Goal: Task Accomplishment & Management: Manage account settings

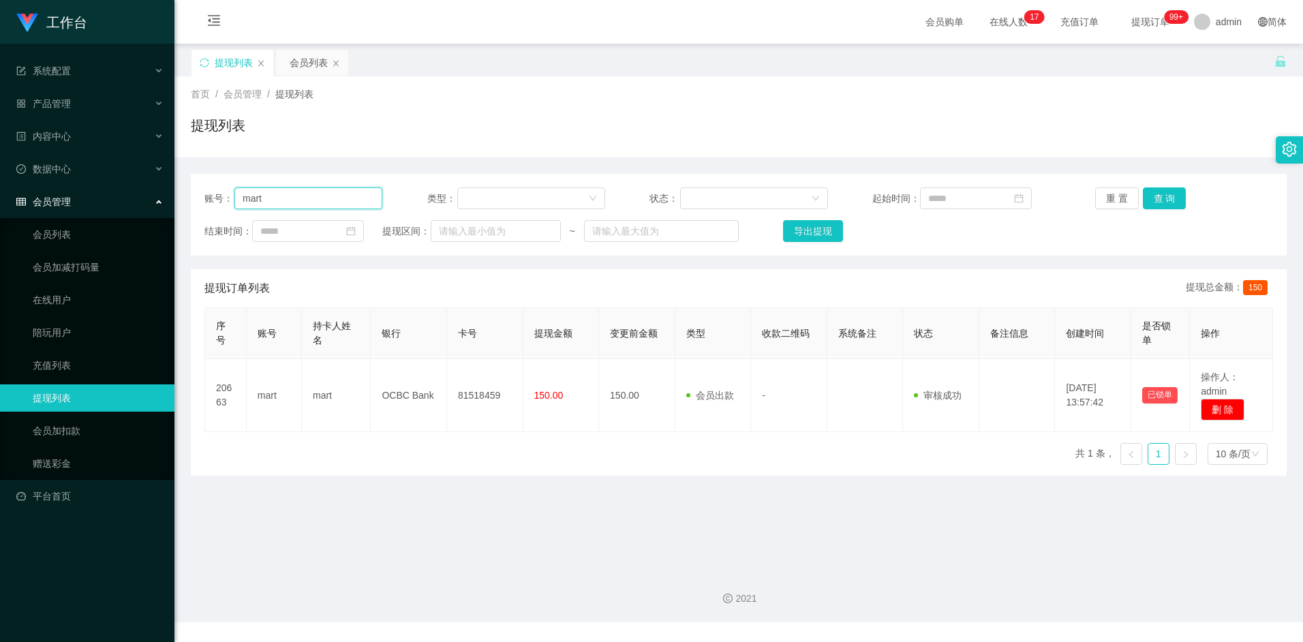
click at [320, 194] on input "mart" at bounding box center [308, 198] width 148 height 22
drag, startPoint x: 320, startPoint y: 194, endPoint x: 197, endPoint y: 195, distance: 122.6
click at [197, 195] on div "账号： mart 类型： 状态： 起始时间： 重 置 查 询 结束时间： 提现区间： ~ 导出提现" at bounding box center [738, 215] width 1095 height 82
paste input "89028209"
click at [1148, 202] on button "查 询" at bounding box center [1165, 198] width 44 height 22
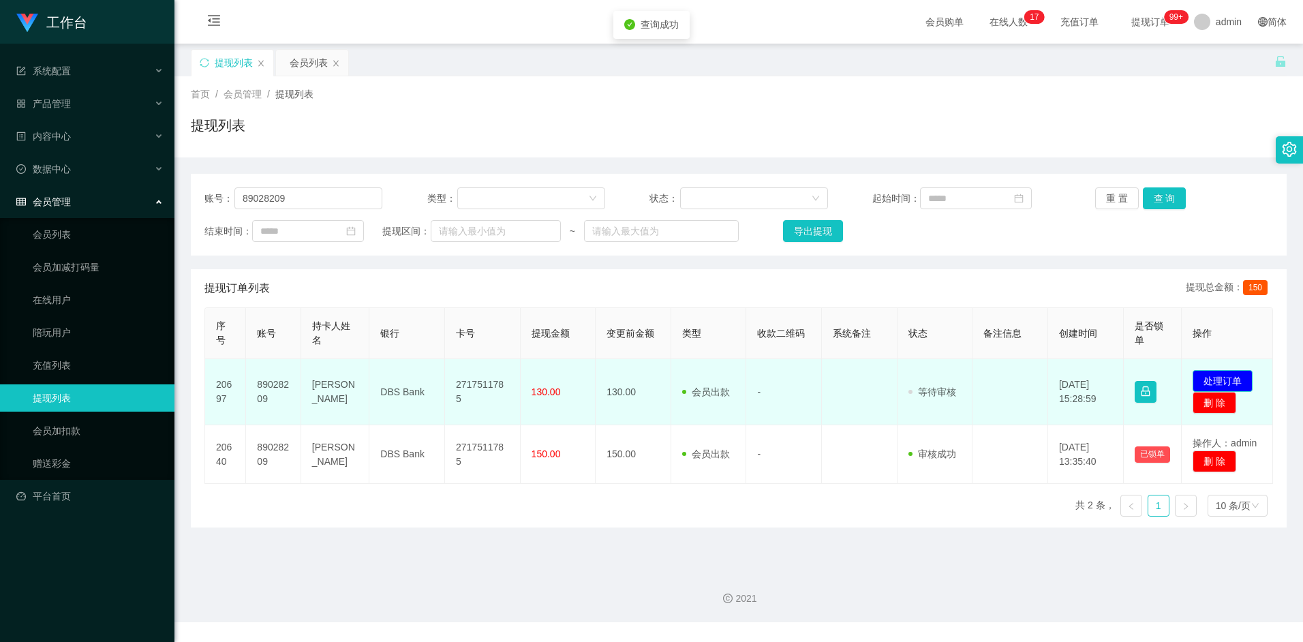
click at [1226, 379] on button "处理订单" at bounding box center [1222, 381] width 60 height 22
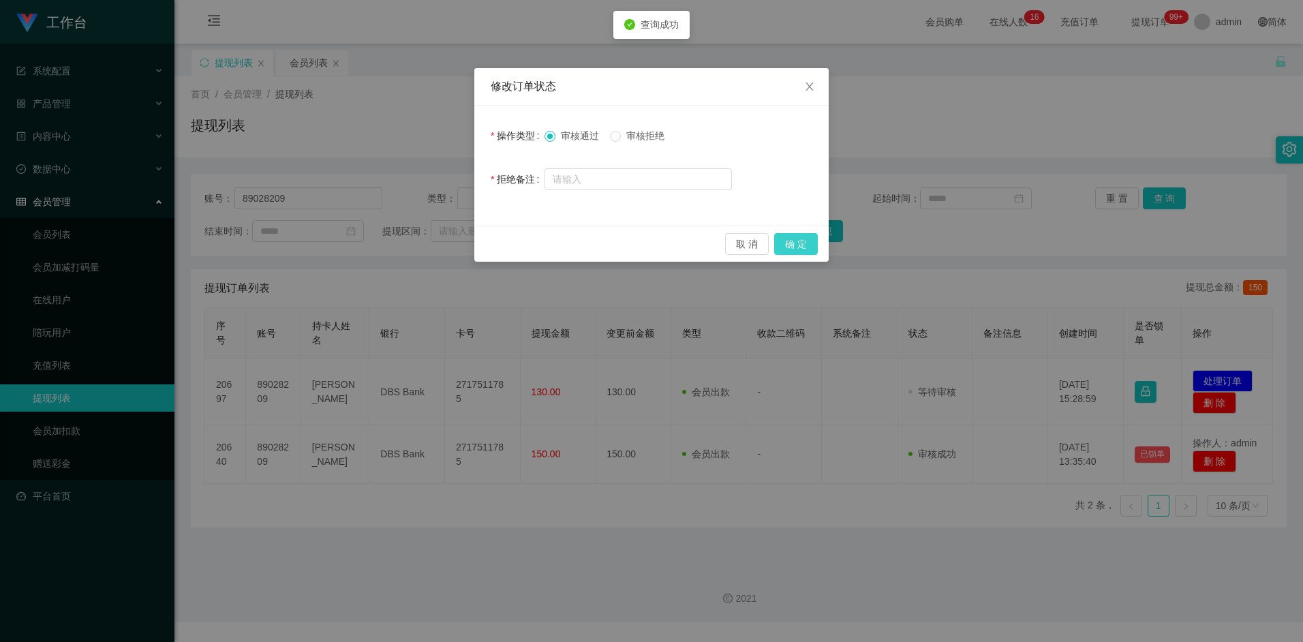
click at [811, 247] on button "确 定" at bounding box center [796, 244] width 44 height 22
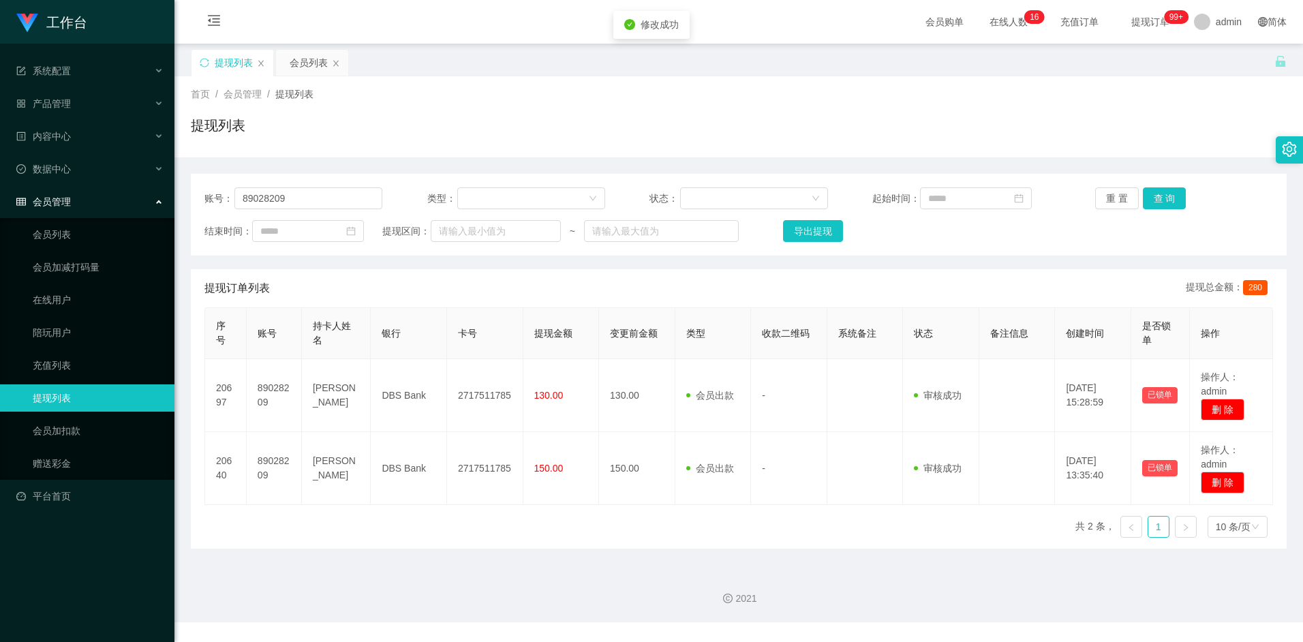
drag, startPoint x: 538, startPoint y: 541, endPoint x: 533, endPoint y: 534, distance: 8.3
click at [537, 541] on div "序号 账号 持卡人姓名 银行 卡号 提现金额 变更前金额 类型 收款二维码 系统备注 状态 备注信息 创建时间 是否锁单 操作 20697 89028209 …" at bounding box center [738, 427] width 1068 height 241
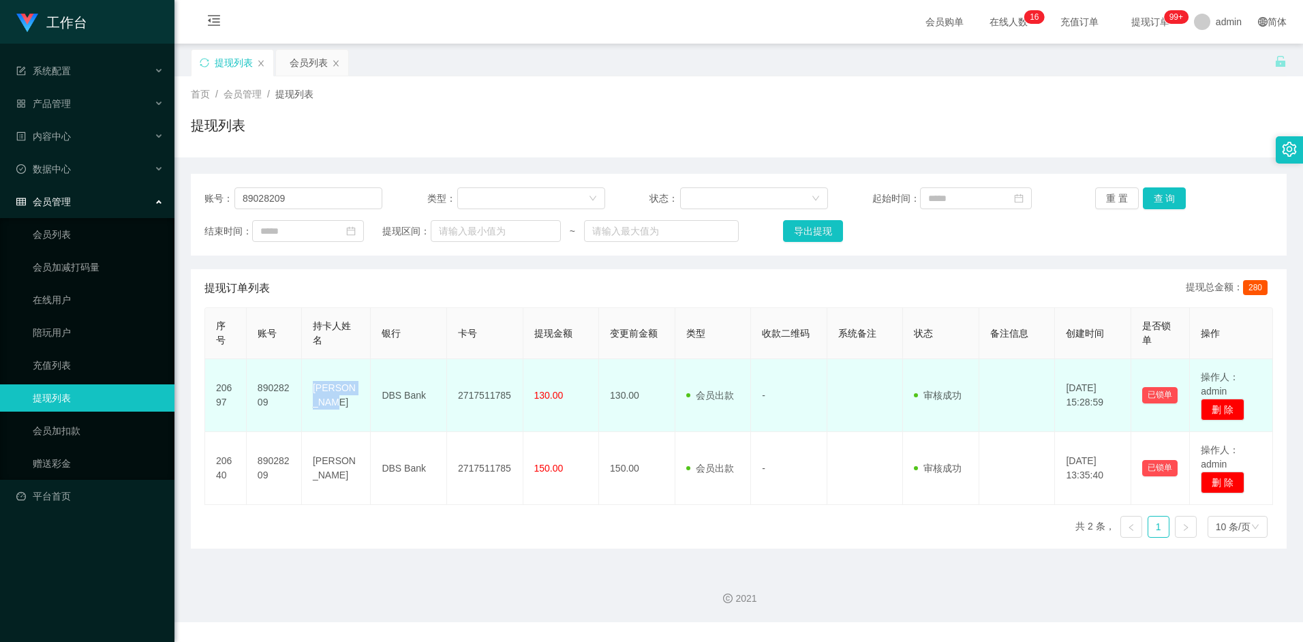
drag, startPoint x: 313, startPoint y: 396, endPoint x: 360, endPoint y: 398, distance: 47.7
click at [360, 398] on td "[PERSON_NAME]" at bounding box center [336, 395] width 69 height 73
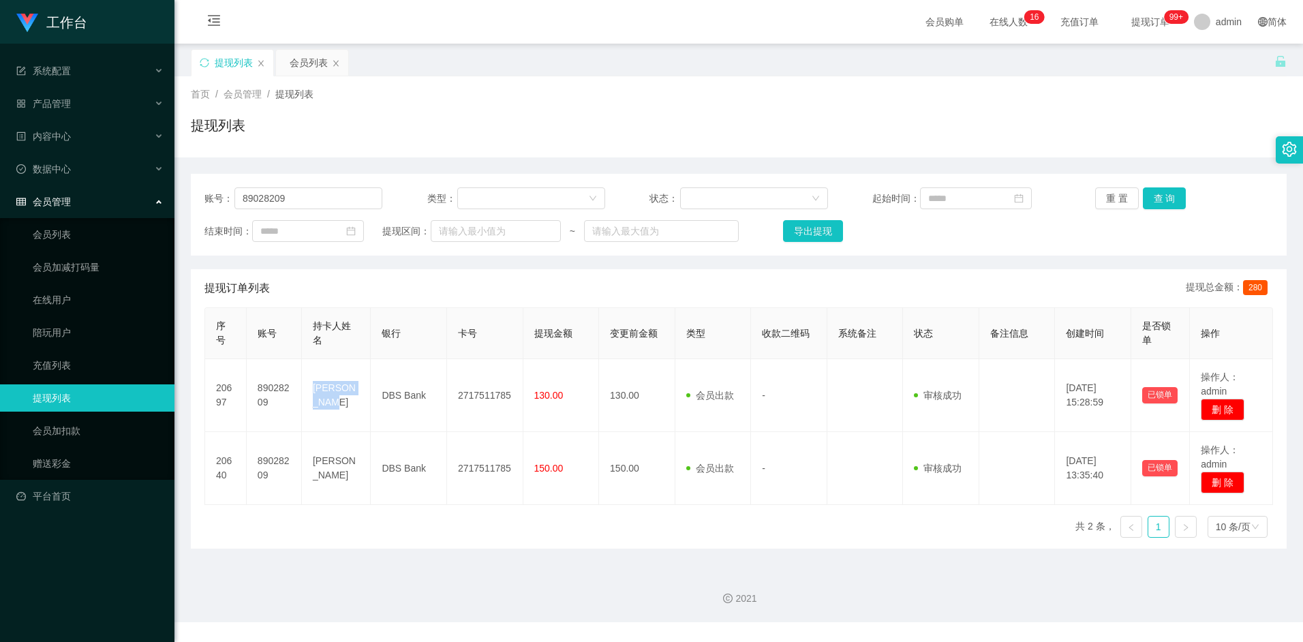
copy td "[PERSON_NAME]"
click at [578, 550] on main "关闭左侧 关闭右侧 关闭其它 刷新页面 提现列表 会员列表 首页 / 会员管理 / 提现列表 / 提现列表 账号： 89028209 类型： 状态： 起始时间…" at bounding box center [738, 301] width 1128 height 515
click at [549, 526] on div "序号 账号 持卡人姓名 银行 卡号 提现金额 变更前金额 类型 收款二维码 系统备注 状态 备注信息 创建时间 是否锁单 操作 20697 89028209 …" at bounding box center [738, 427] width 1068 height 241
click at [305, 204] on input "89028209" at bounding box center [308, 198] width 148 height 22
drag, startPoint x: 304, startPoint y: 202, endPoint x: 217, endPoint y: 202, distance: 87.2
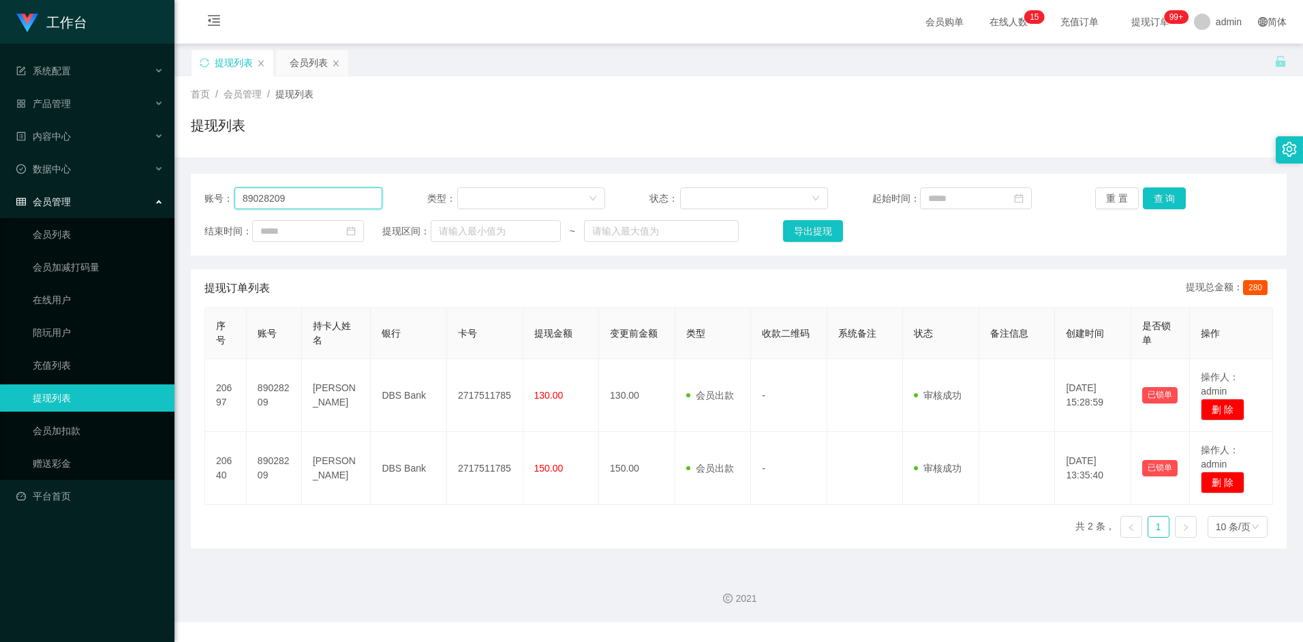
click at [214, 200] on div "账号： 89028209" at bounding box center [293, 198] width 178 height 22
paste input "luciferrr"
type input "luciferrr"
click at [1162, 199] on button "查 询" at bounding box center [1165, 198] width 44 height 22
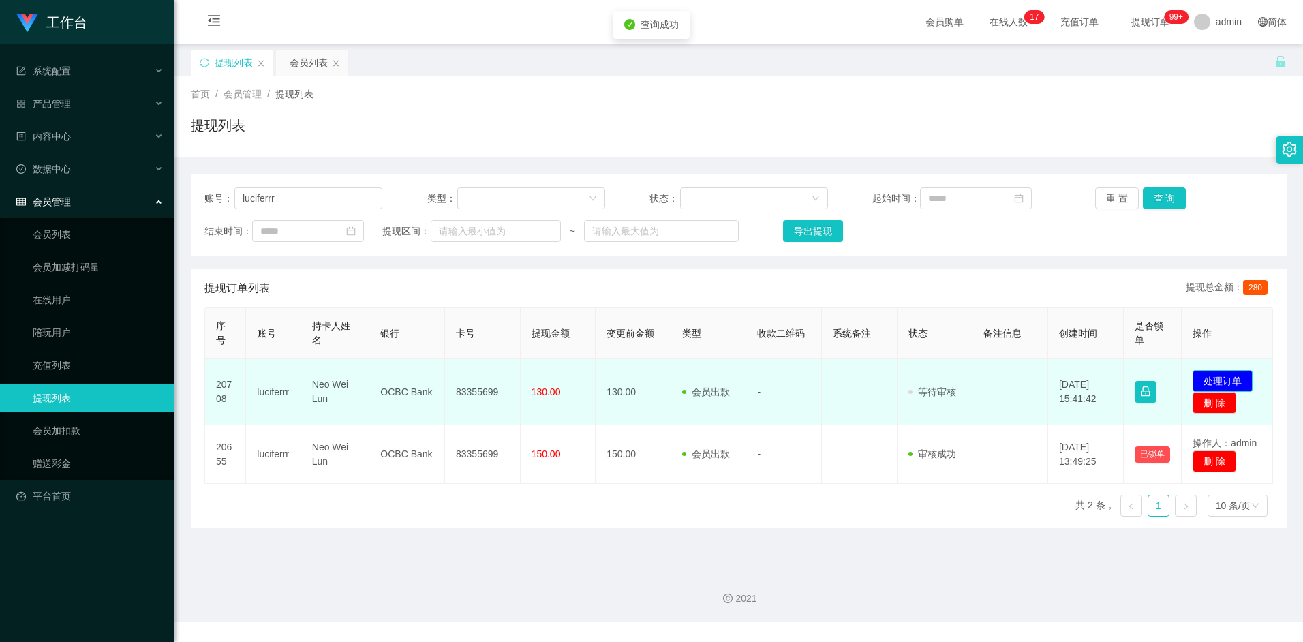
click at [1199, 379] on button "处理订单" at bounding box center [1222, 381] width 60 height 22
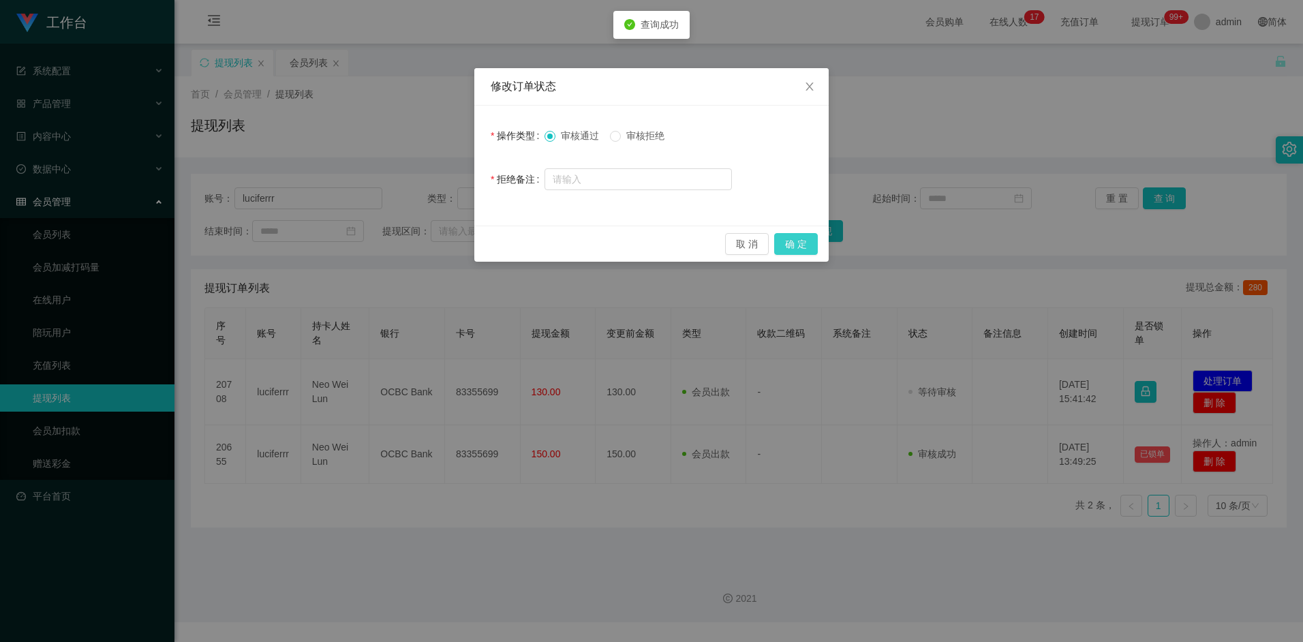
click at [787, 247] on button "确 定" at bounding box center [796, 244] width 44 height 22
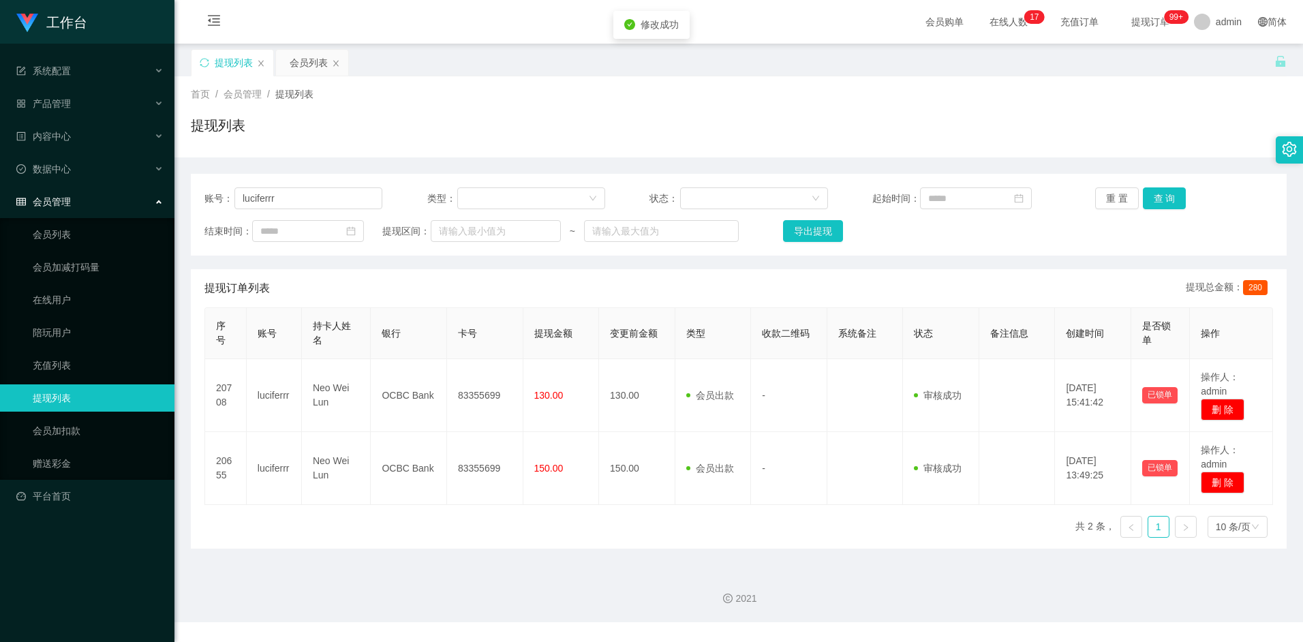
click at [520, 534] on div "序号 账号 持卡人姓名 银行 卡号 提现金额 变更前金额 类型 收款二维码 系统备注 状态 备注信息 创建时间 是否锁单 操作 20708 luciferrr…" at bounding box center [738, 427] width 1068 height 241
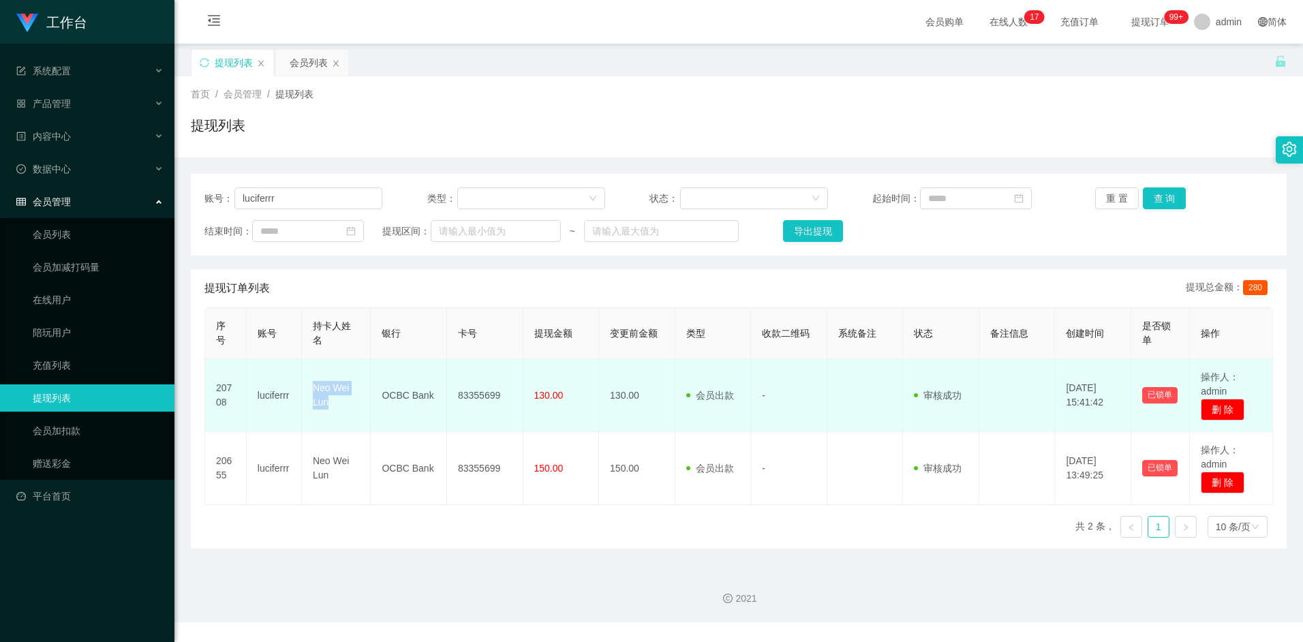
drag, startPoint x: 315, startPoint y: 388, endPoint x: 330, endPoint y: 406, distance: 24.2
click at [330, 406] on td "Neo Wei Lun" at bounding box center [336, 395] width 69 height 73
drag, startPoint x: 330, startPoint y: 406, endPoint x: 464, endPoint y: 420, distance: 134.2
click at [461, 420] on td "83355699" at bounding box center [485, 395] width 76 height 73
click at [470, 395] on td "83355699" at bounding box center [485, 395] width 76 height 73
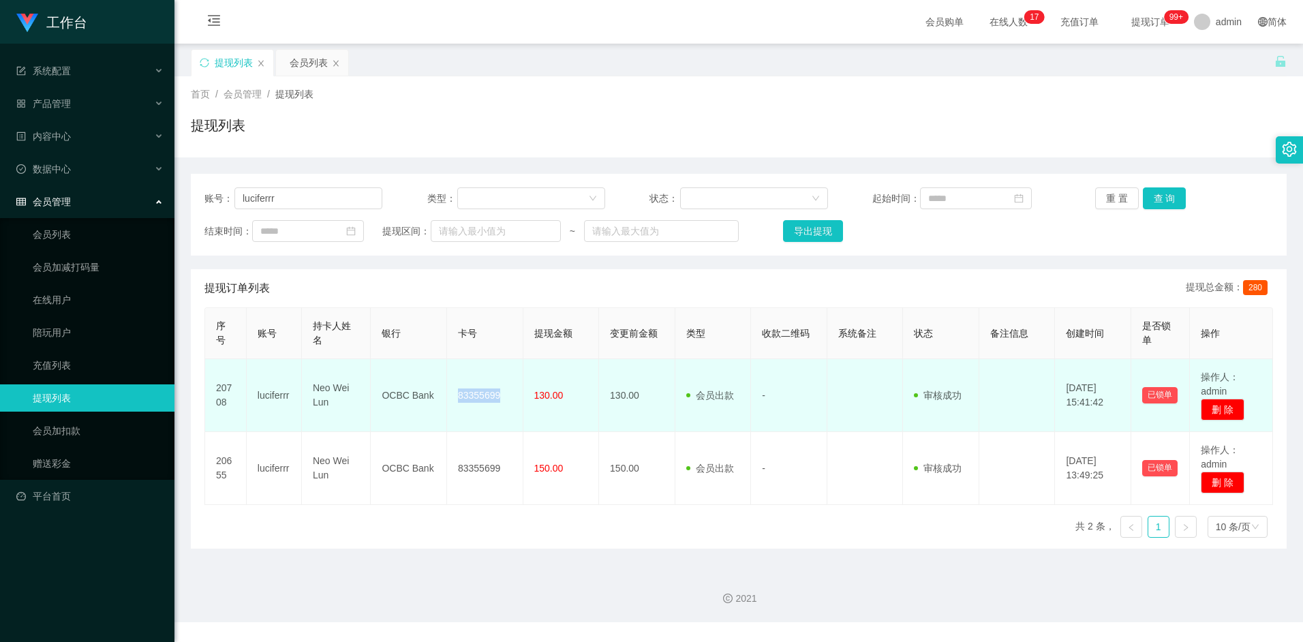
click at [470, 395] on td "83355699" at bounding box center [485, 395] width 76 height 73
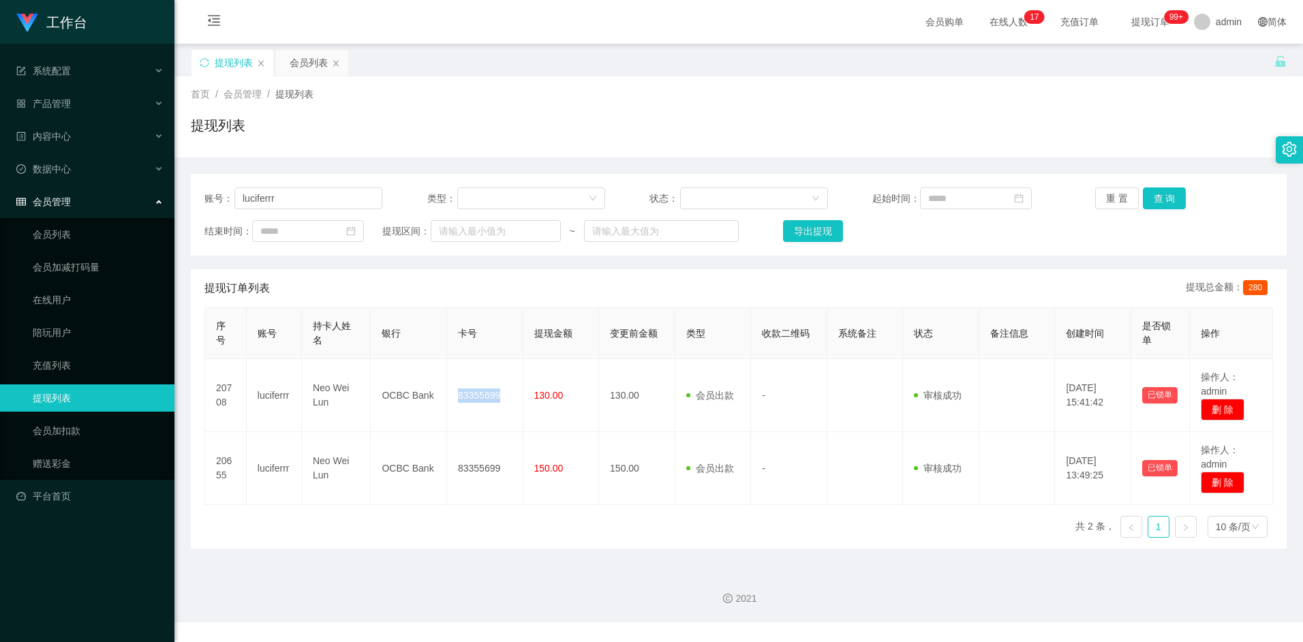
copy td "83355699"
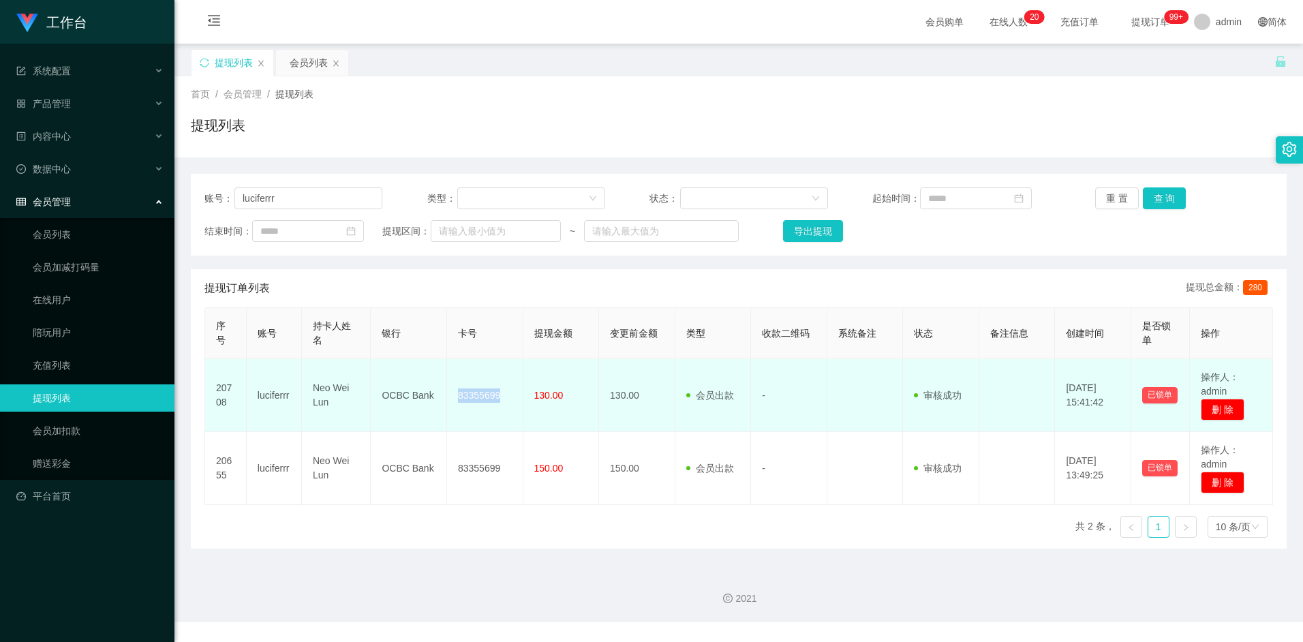
click at [486, 391] on td "83355699" at bounding box center [485, 395] width 76 height 73
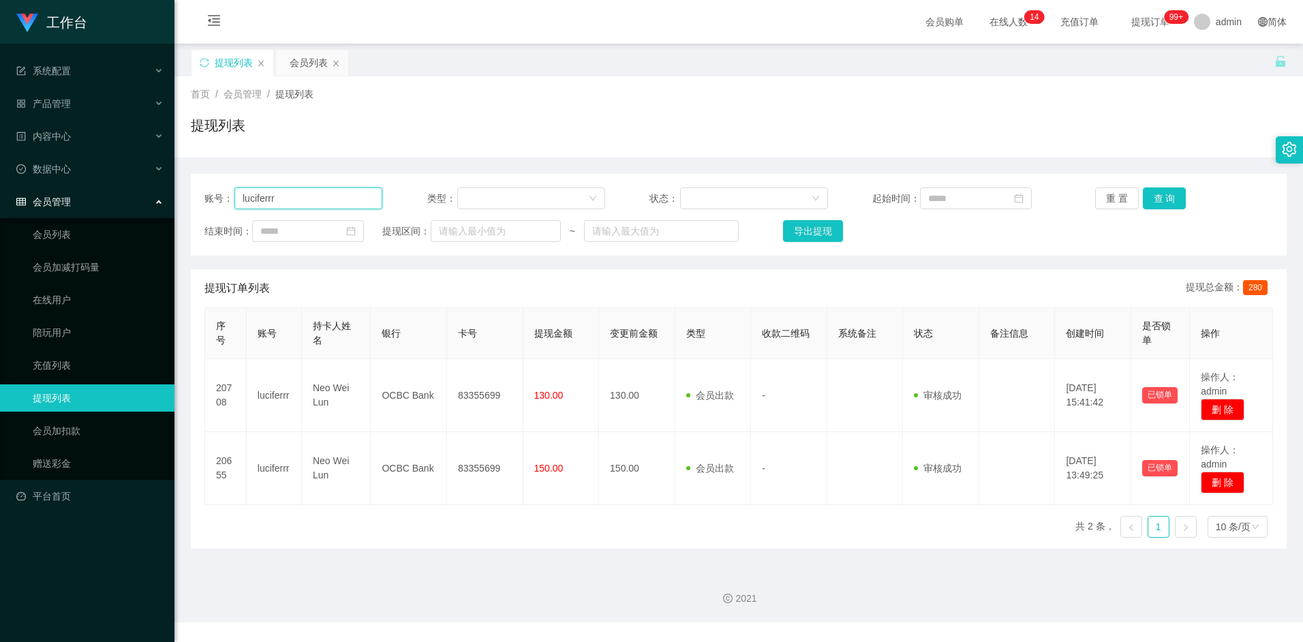
drag, startPoint x: 294, startPoint y: 202, endPoint x: 329, endPoint y: 202, distance: 34.8
click at [329, 202] on input "luciferrr" at bounding box center [308, 198] width 148 height 22
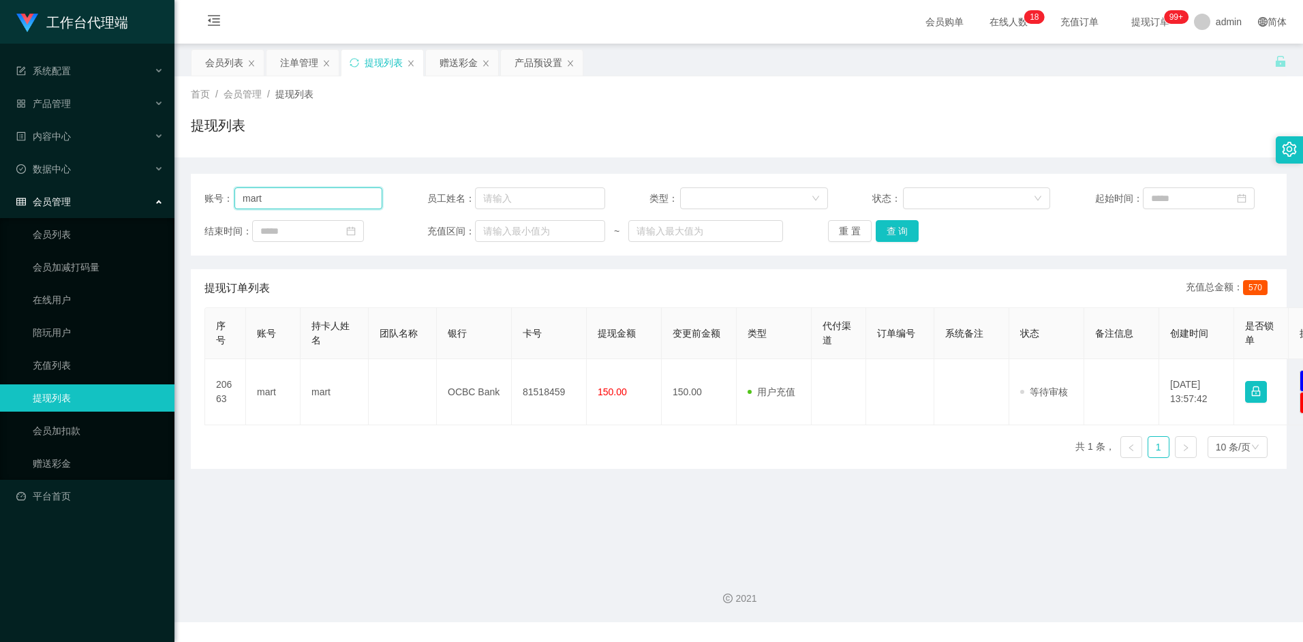
click at [292, 191] on input "mart" at bounding box center [308, 198] width 148 height 22
drag, startPoint x: 274, startPoint y: 196, endPoint x: 203, endPoint y: 193, distance: 70.9
click at [203, 193] on div "账号： mart 员工姓名： 类型： 状态： 起始时间： 结束时间： 充值区间： ~ 重 置 查 询" at bounding box center [738, 215] width 1095 height 82
drag, startPoint x: 461, startPoint y: 62, endPoint x: 452, endPoint y: 74, distance: 15.1
click at [461, 62] on div "赠送彩金" at bounding box center [458, 63] width 38 height 26
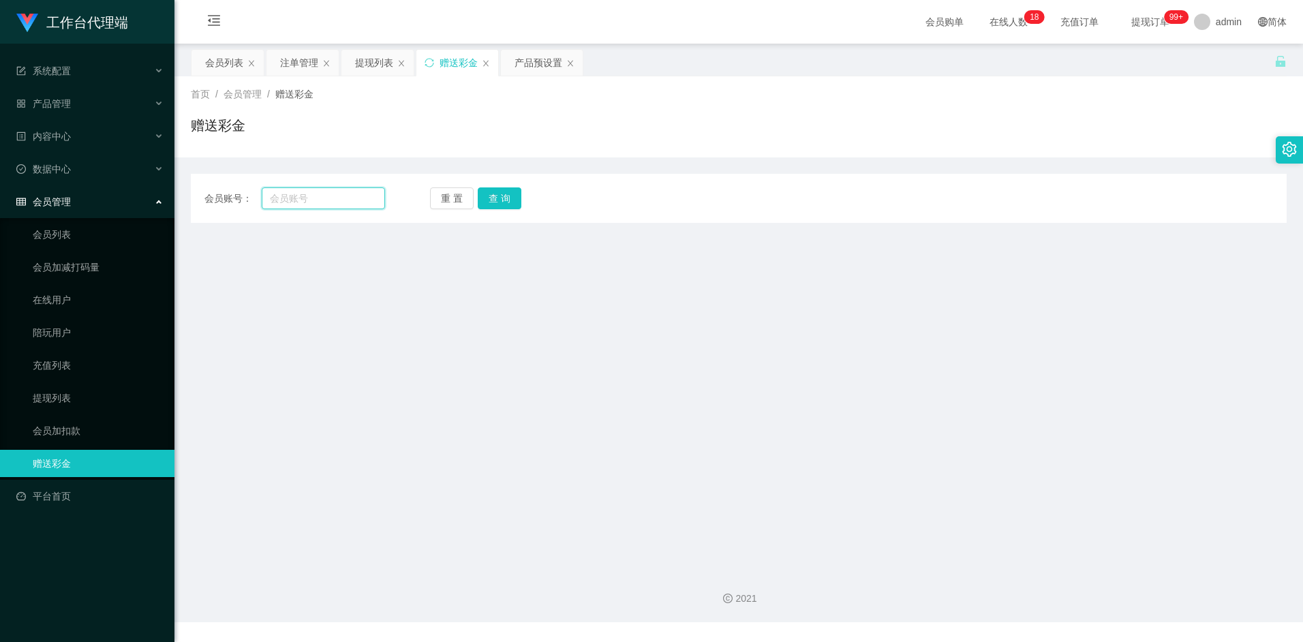
click at [299, 200] on input "text" at bounding box center [323, 198] width 123 height 22
paste input "89028209"
type input "89028209"
click at [497, 193] on button "查 询" at bounding box center [500, 198] width 44 height 22
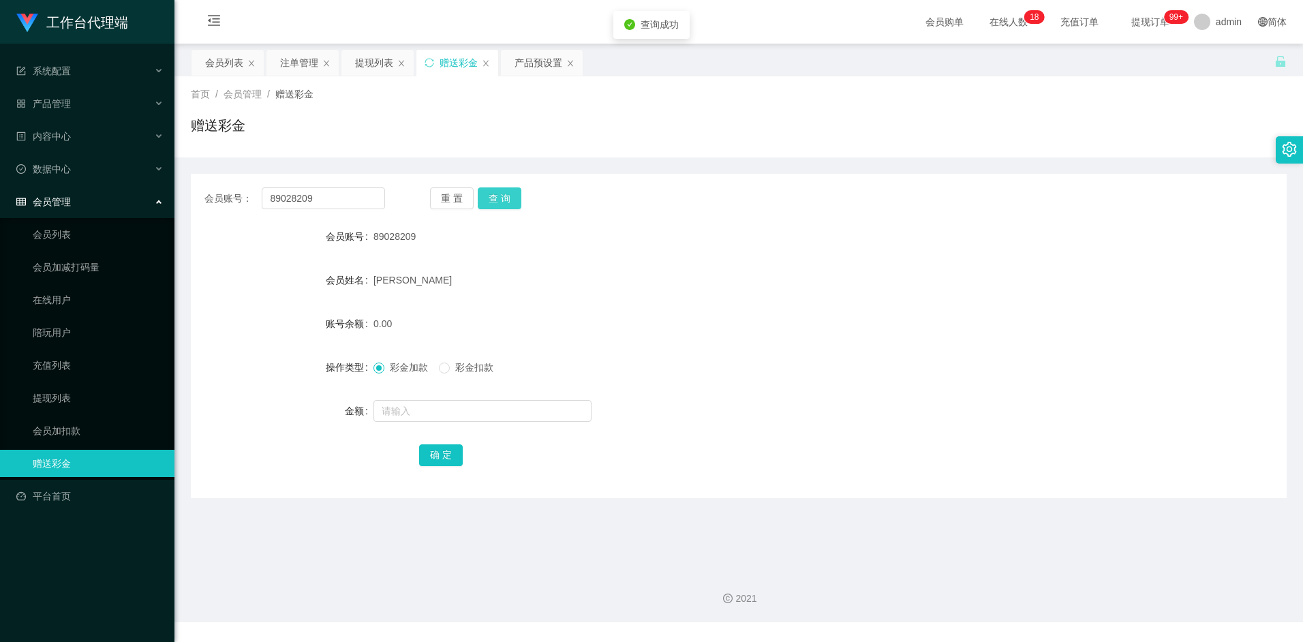
click at [496, 199] on button "查 询" at bounding box center [500, 198] width 44 height 22
click at [423, 414] on input "text" at bounding box center [482, 411] width 218 height 22
type input "100"
click at [441, 449] on button "确 定" at bounding box center [441, 455] width 44 height 22
click at [706, 279] on div "[PERSON_NAME]" at bounding box center [692, 279] width 639 height 27
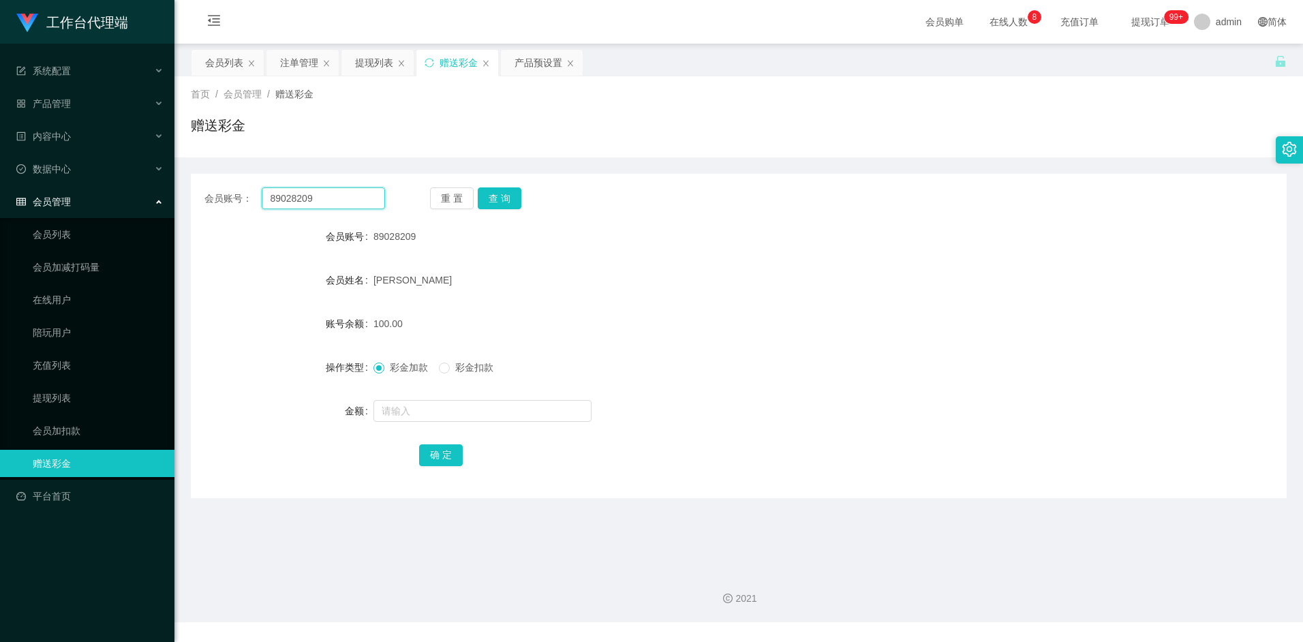
drag, startPoint x: 322, startPoint y: 198, endPoint x: 253, endPoint y: 201, distance: 68.9
click at [249, 198] on div "会员账号： 89028209" at bounding box center [294, 198] width 181 height 22
paste input "luciferrr"
type input "luciferrr"
click at [495, 193] on button "查 询" at bounding box center [500, 198] width 44 height 22
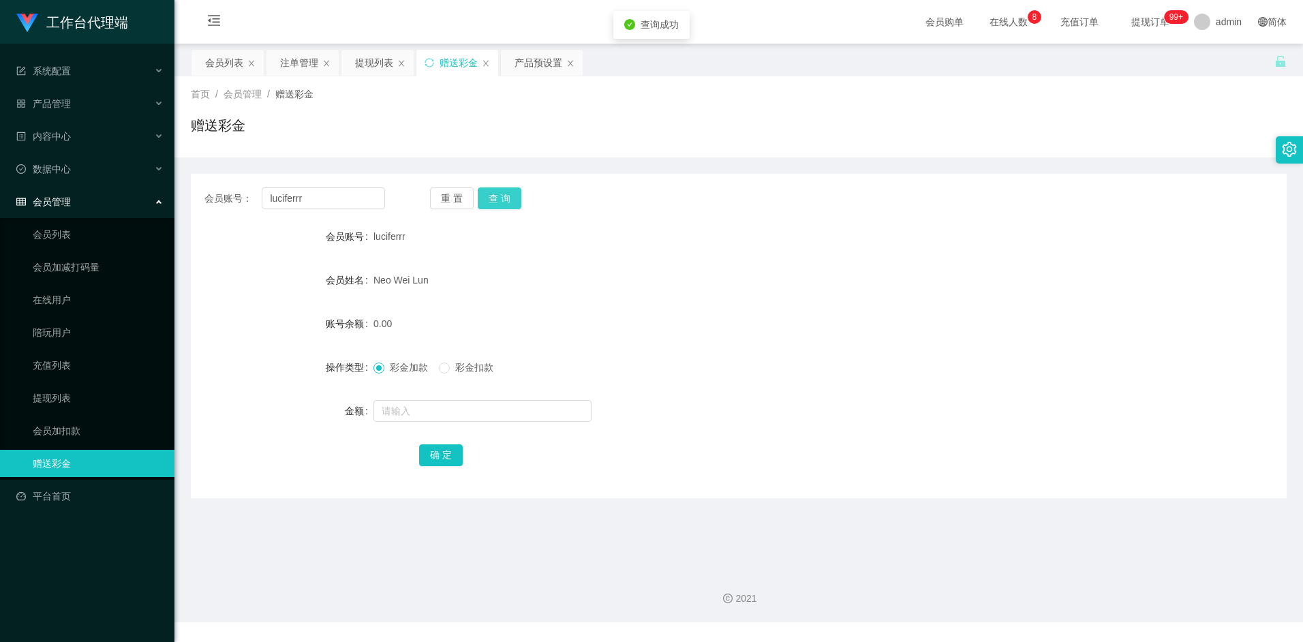
click at [502, 196] on button "查 询" at bounding box center [500, 198] width 44 height 22
click at [422, 414] on input "text" at bounding box center [482, 411] width 218 height 22
type input "100"
click at [444, 449] on button "确 定" at bounding box center [441, 455] width 44 height 22
click at [629, 296] on form "会员账号 luciferrr 会员姓名 Neo Wei Lun 账号余额 100.00 操作类型 彩金加款 彩金扣款 金额 确 定" at bounding box center [738, 345] width 1095 height 245
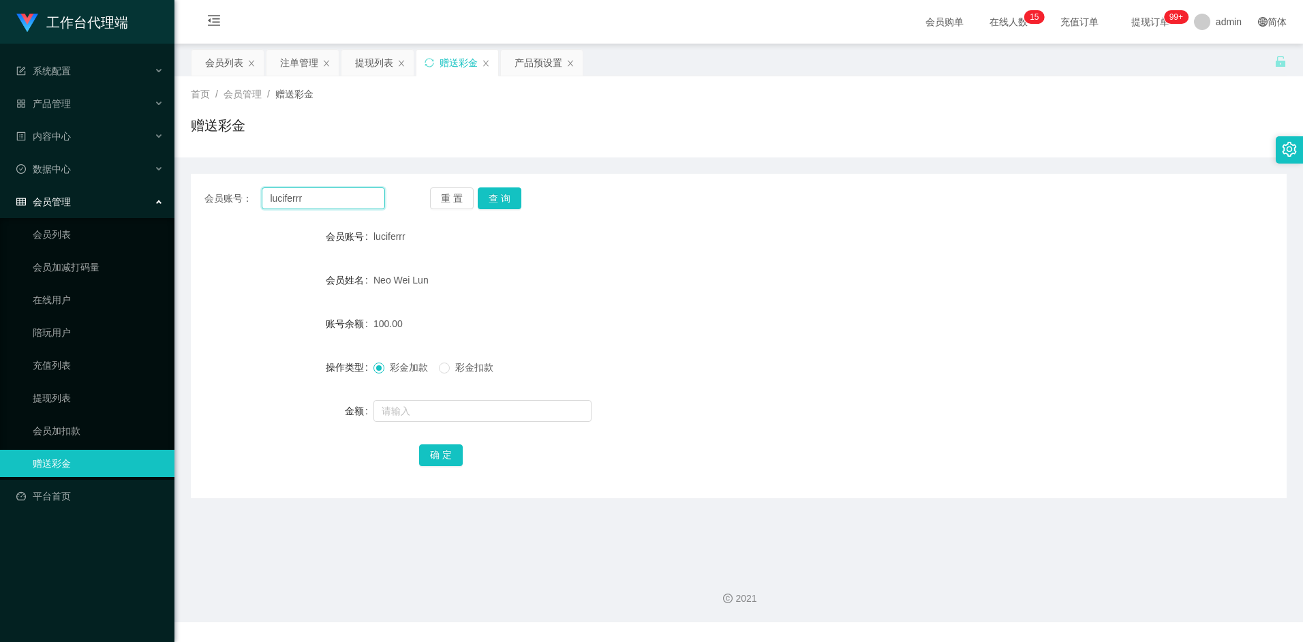
drag, startPoint x: 312, startPoint y: 199, endPoint x: 213, endPoint y: 191, distance: 99.1
click at [213, 191] on div "会员账号： luciferrr" at bounding box center [294, 198] width 181 height 22
click at [512, 198] on button "查 询" at bounding box center [500, 198] width 44 height 22
click at [332, 198] on input "luciferrr" at bounding box center [323, 198] width 123 height 22
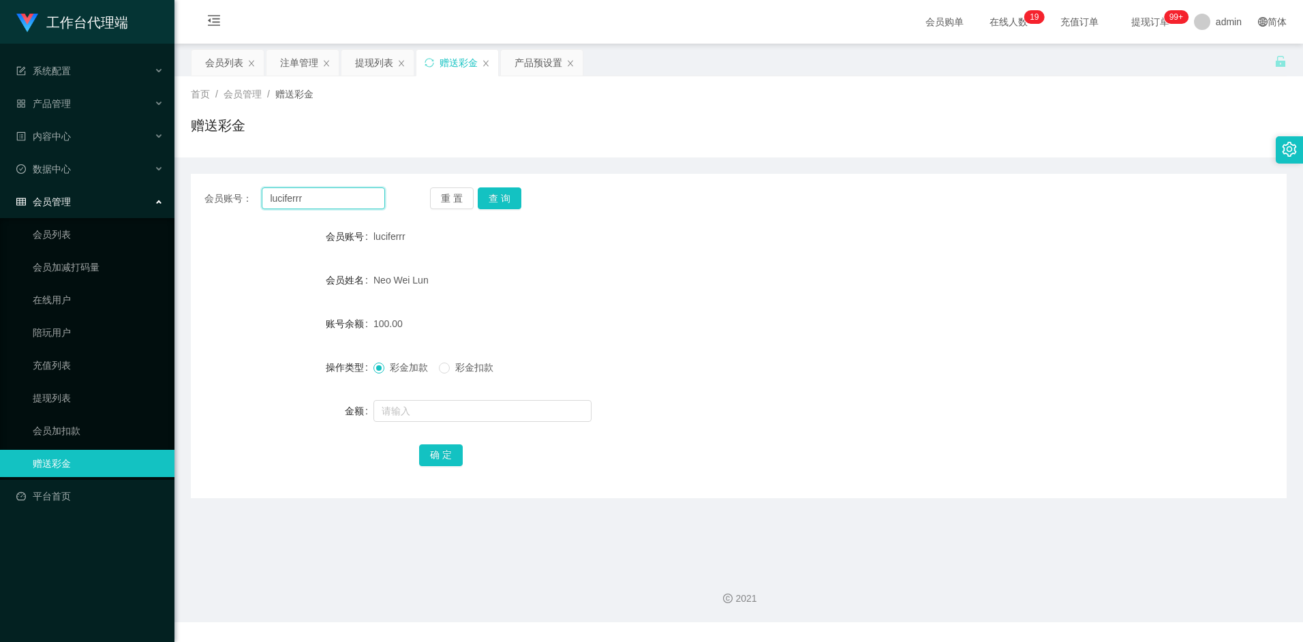
paste input "98528033"
type input "98528033"
click at [512, 192] on button "查 询" at bounding box center [500, 198] width 44 height 22
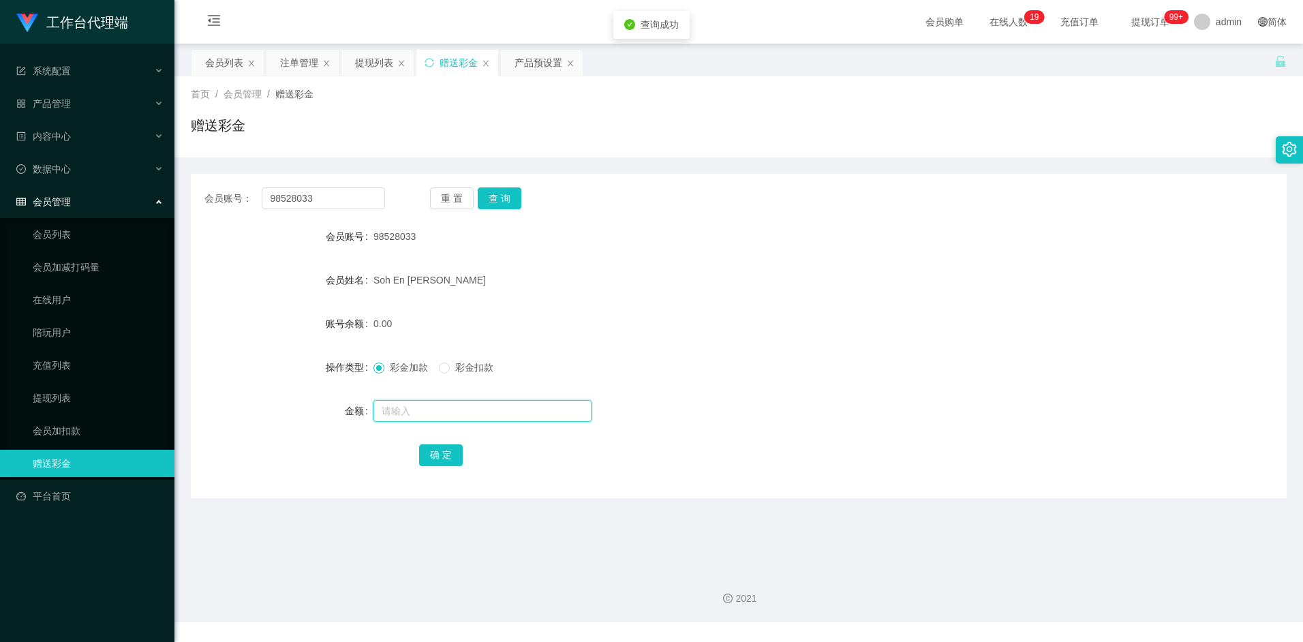
click at [445, 408] on input "text" at bounding box center [482, 411] width 218 height 22
type input "300"
click at [437, 450] on button "确 定" at bounding box center [441, 455] width 44 height 22
click at [687, 339] on form "会员账号 98528033 会员姓名 Soh En Qi Erica 账号余额 300.00 操作类型 彩金加款 彩金扣款 金额 确 定" at bounding box center [738, 345] width 1095 height 245
click at [227, 63] on div "会员列表" at bounding box center [224, 63] width 38 height 26
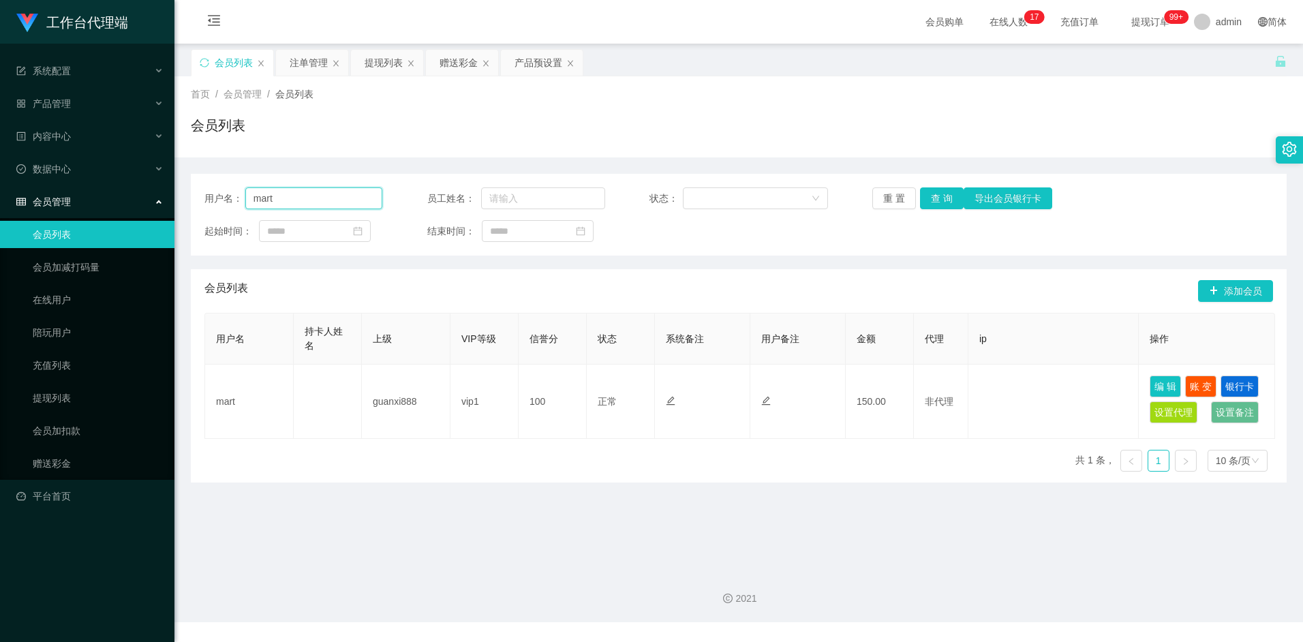
drag, startPoint x: 302, startPoint y: 200, endPoint x: 226, endPoint y: 198, distance: 75.6
click at [226, 198] on div "用户名： mart" at bounding box center [293, 198] width 178 height 22
paste input "96285066"
type input "96285066"
click at [941, 194] on button "查 询" at bounding box center [942, 198] width 44 height 22
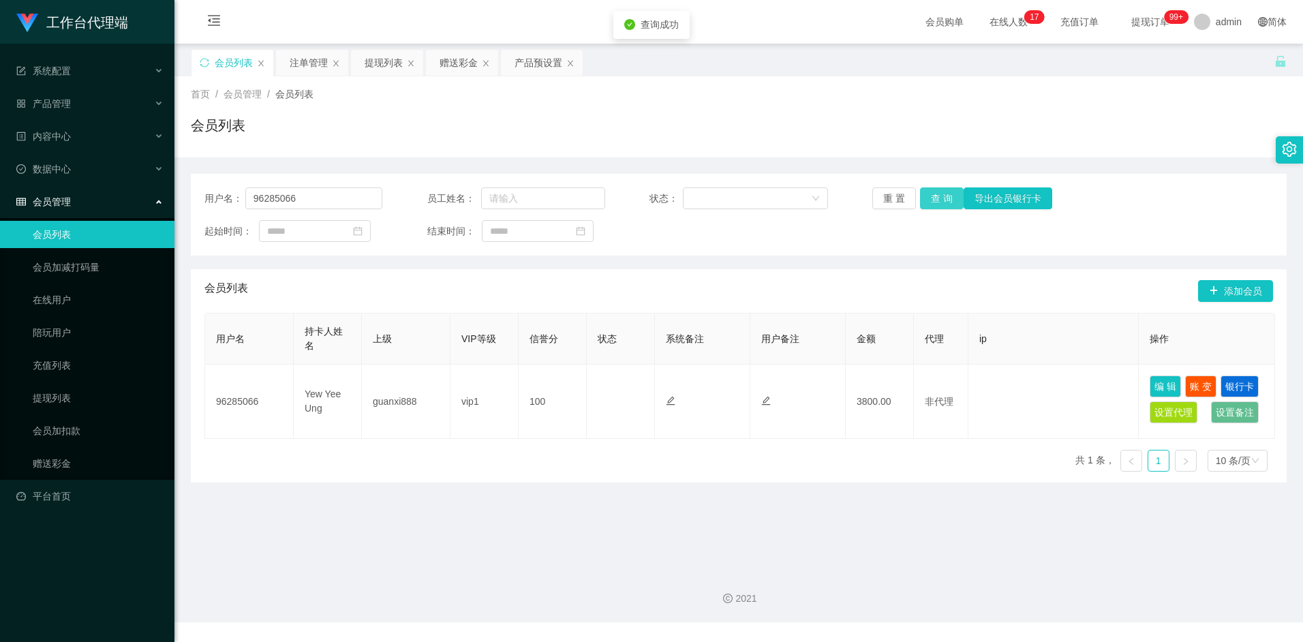
click at [944, 204] on button "查 询" at bounding box center [942, 198] width 44 height 22
click at [753, 292] on div "会员列表 添加会员" at bounding box center [738, 291] width 1068 height 44
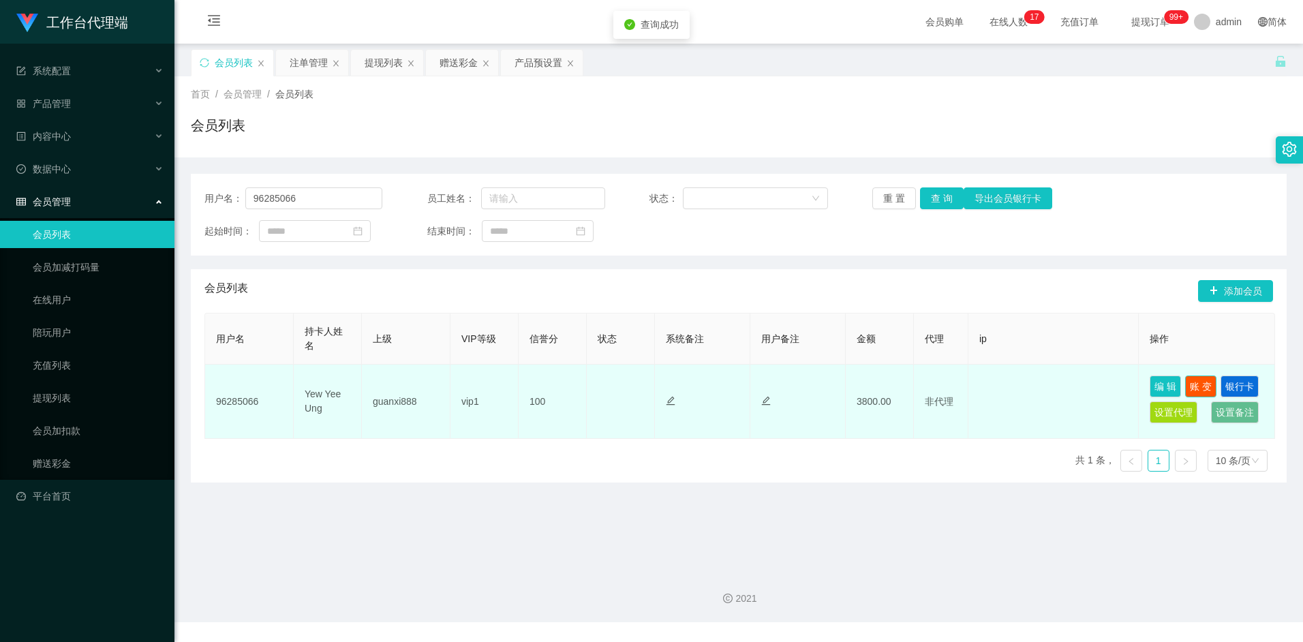
click at [1205, 379] on button "账 变" at bounding box center [1200, 386] width 31 height 22
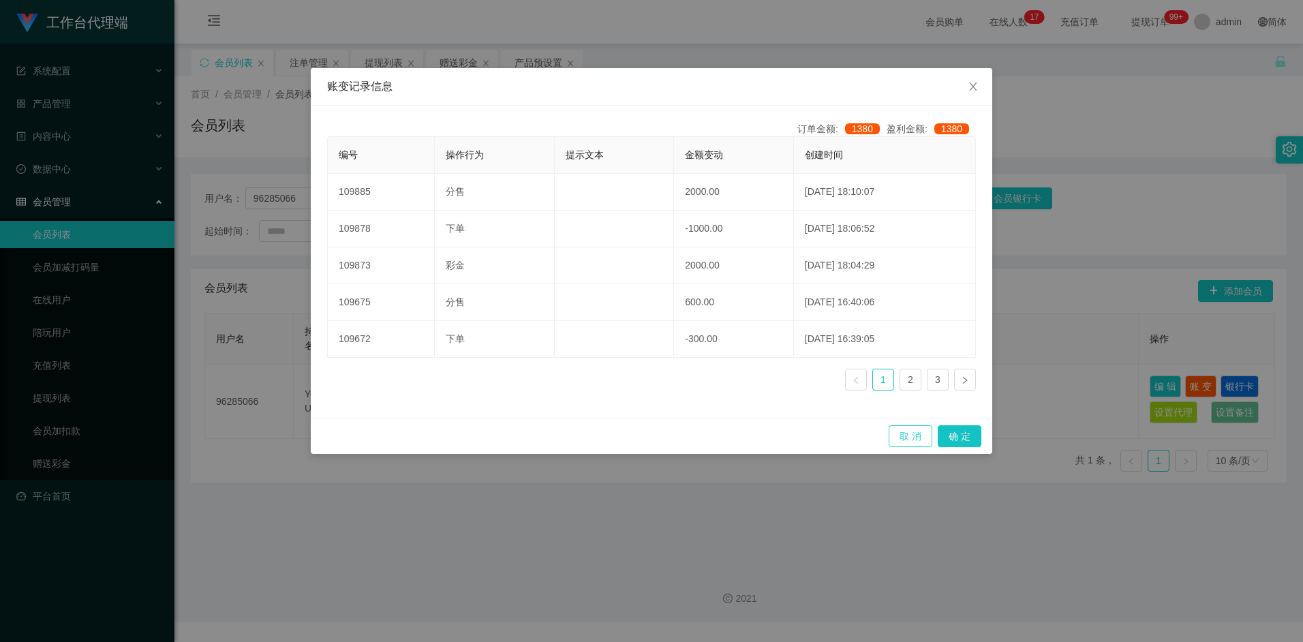
click at [922, 438] on button "取 消" at bounding box center [910, 436] width 44 height 22
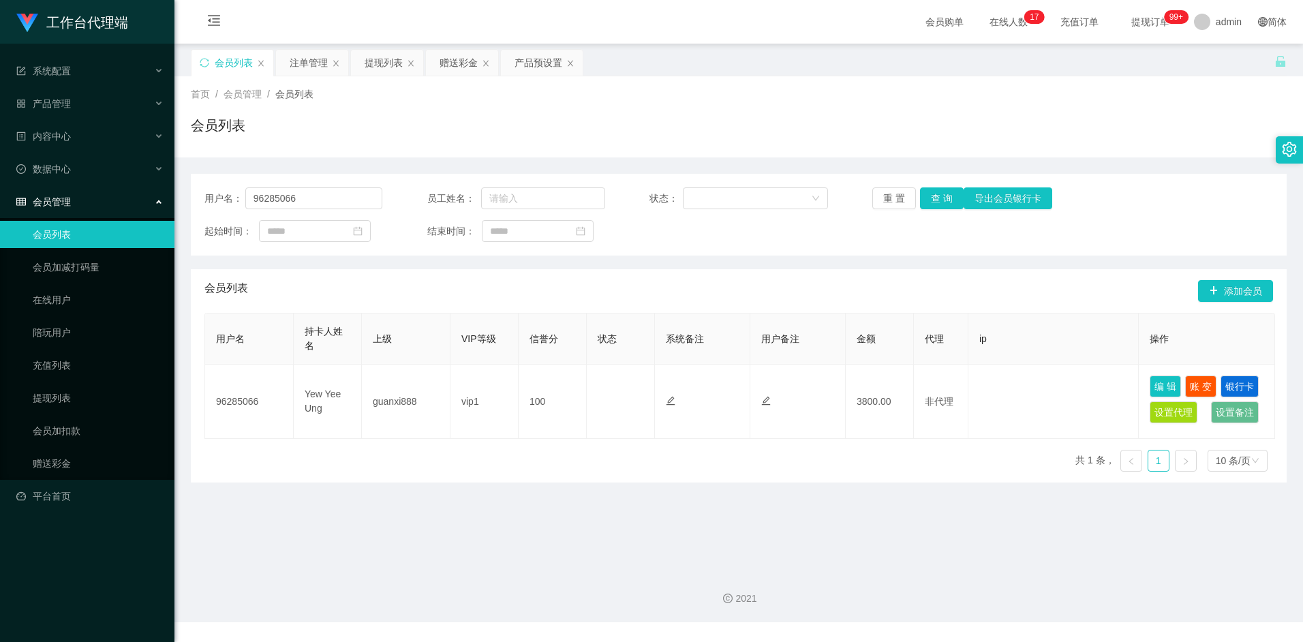
click at [726, 462] on div "用户名 持卡人姓名 上级 VIP等级 信誉分 状态 系统备注 用户备注 金额 代理 ip 操作 96285066 Yew Yee Ung guanxi888 …" at bounding box center [738, 398] width 1068 height 170
